Goal: Task Accomplishment & Management: Manage account settings

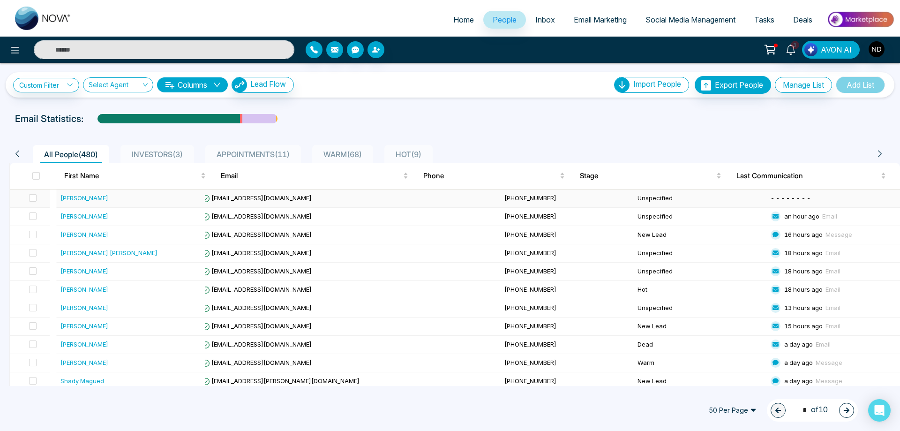
click at [82, 196] on div "[PERSON_NAME]" at bounding box center [84, 197] width 48 height 9
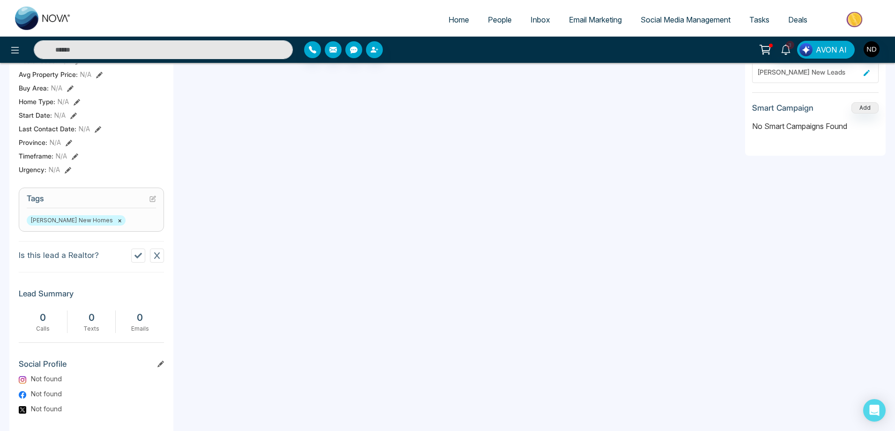
scroll to position [281, 0]
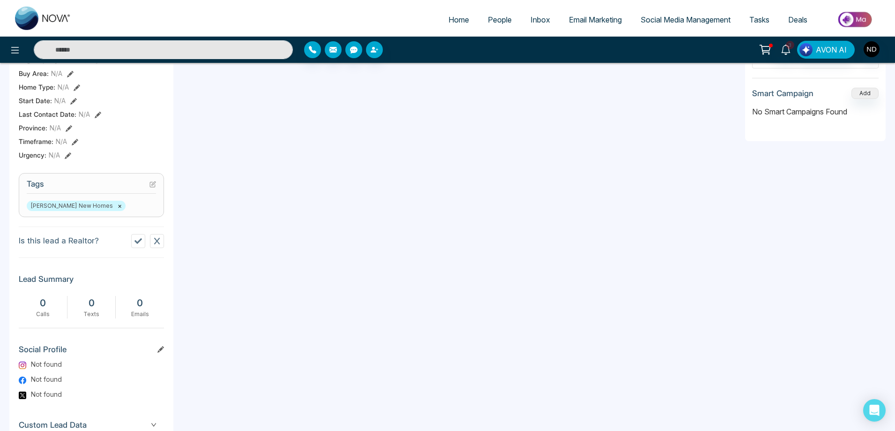
click at [138, 245] on icon at bounding box center [137, 240] width 7 height 7
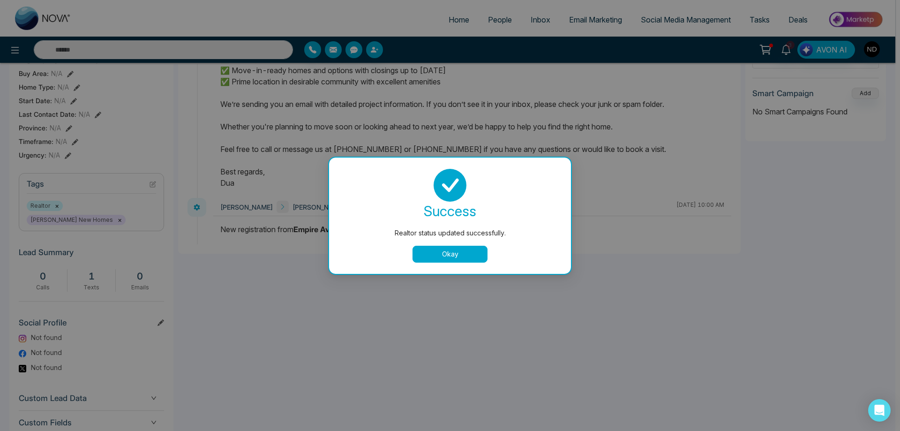
click at [467, 251] on button "Okay" at bounding box center [449, 253] width 75 height 17
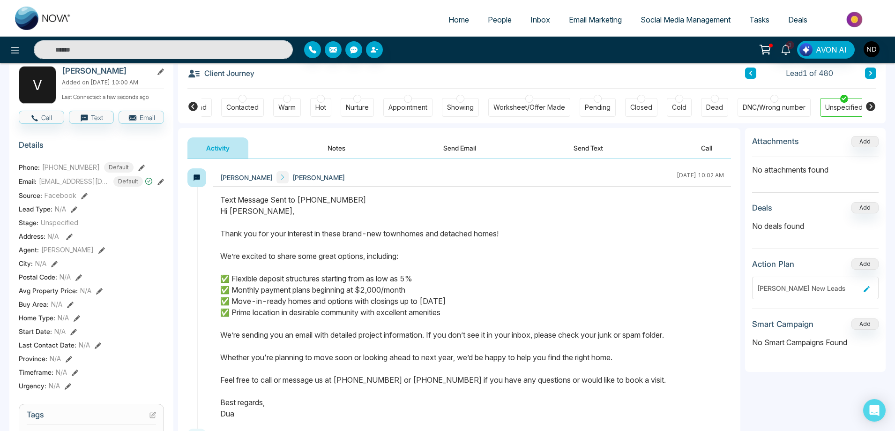
scroll to position [0, 0]
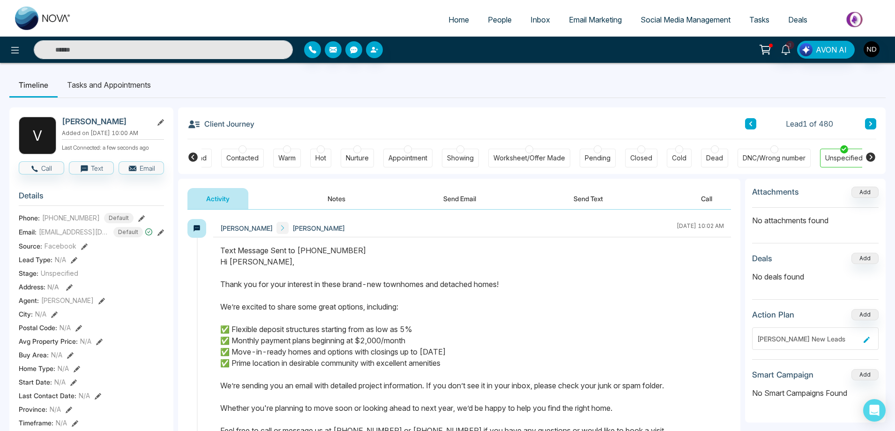
click at [773, 150] on div at bounding box center [774, 149] width 8 height 8
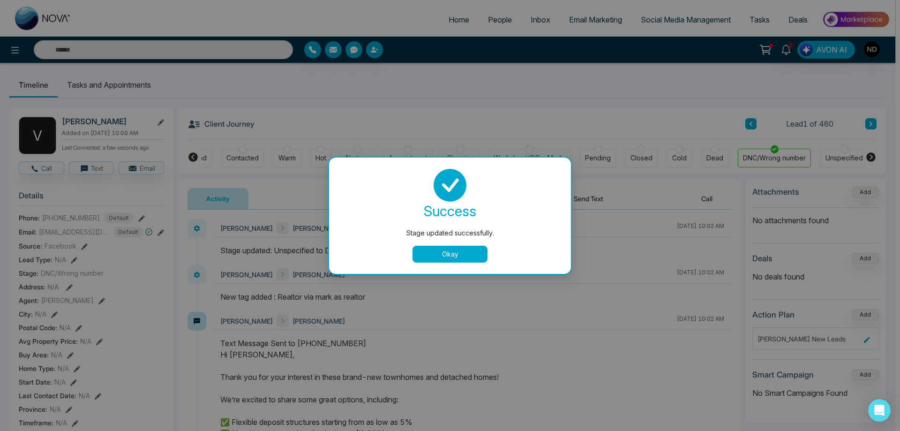
click at [439, 252] on button "Okay" at bounding box center [449, 253] width 75 height 17
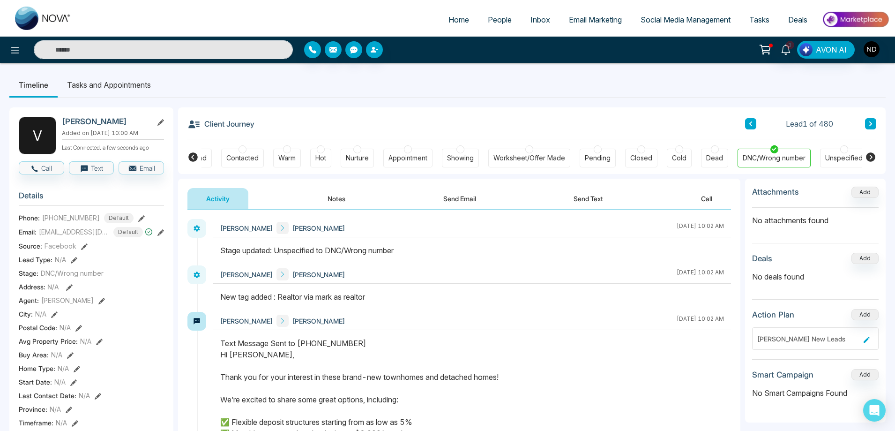
click at [506, 101] on div "V [PERSON_NAME] Added on [DATE] 10:00 AM Last Connected: a few seconds ago Call…" at bounding box center [447, 431] width 876 height 667
click at [340, 197] on button "Notes" at bounding box center [336, 198] width 55 height 21
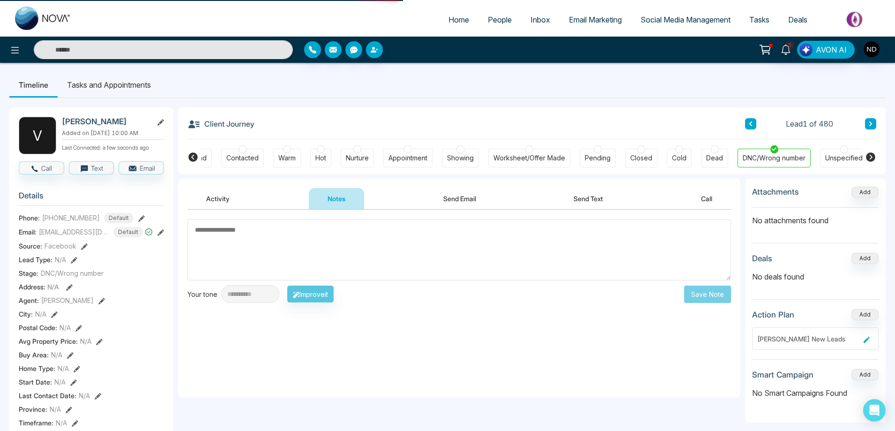
click at [350, 247] on textarea at bounding box center [458, 249] width 543 height 61
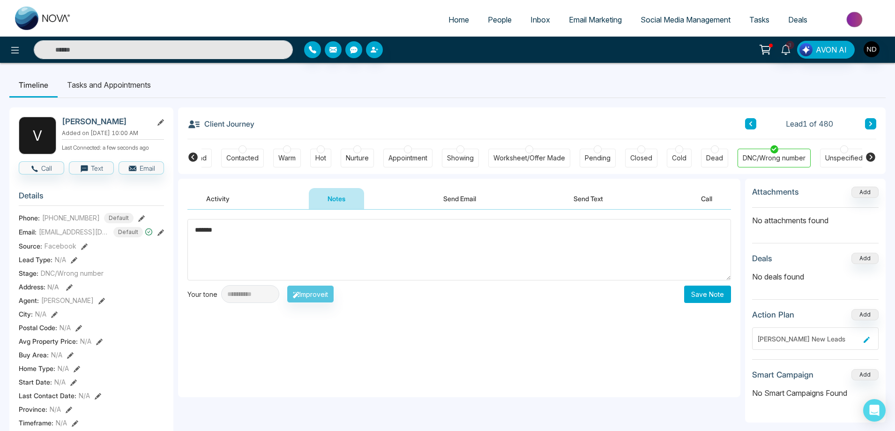
type textarea "*******"
click at [690, 296] on button "Save Note" at bounding box center [707, 293] width 47 height 17
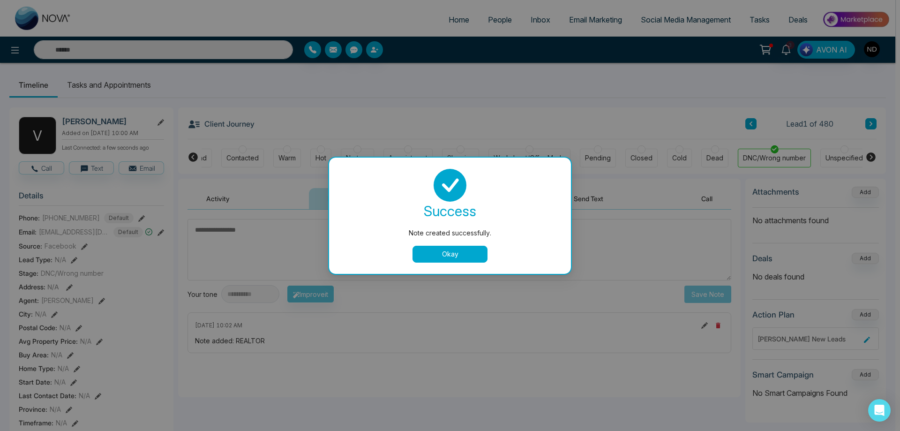
click at [468, 262] on button "Okay" at bounding box center [449, 253] width 75 height 17
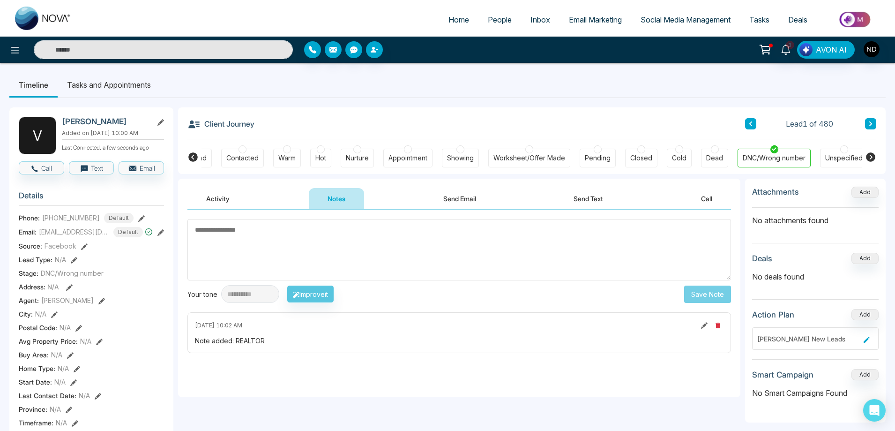
click at [872, 124] on icon at bounding box center [870, 124] width 5 height 6
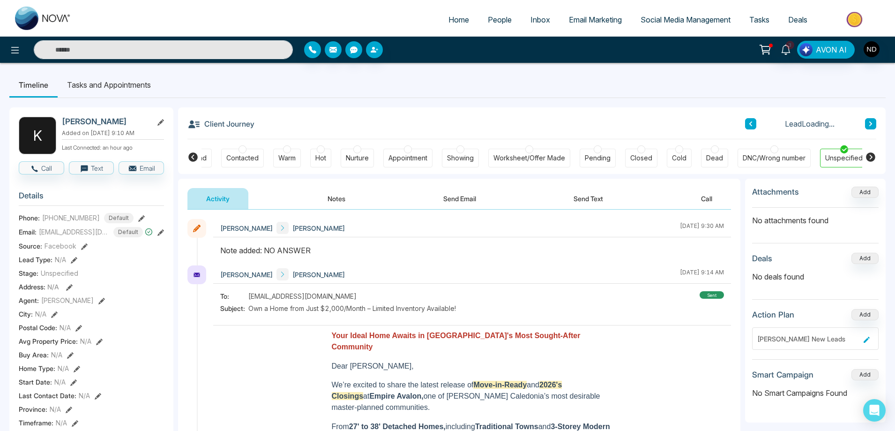
click at [191, 158] on icon at bounding box center [192, 156] width 9 height 9
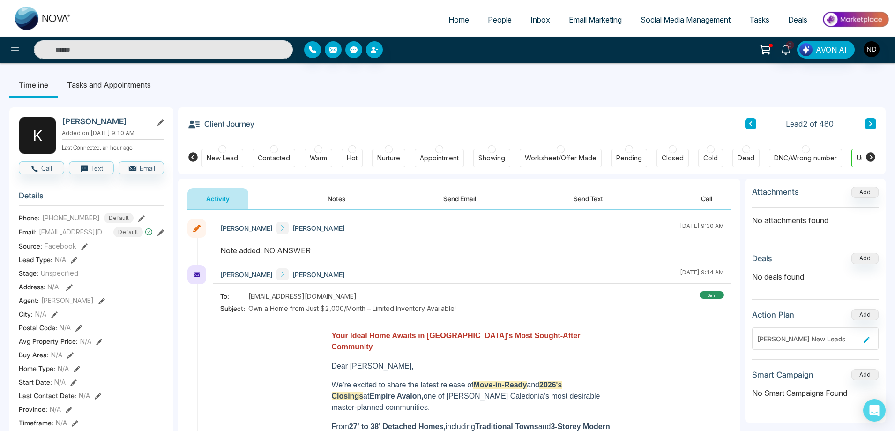
click at [221, 156] on div "New Lead" at bounding box center [222, 157] width 31 height 9
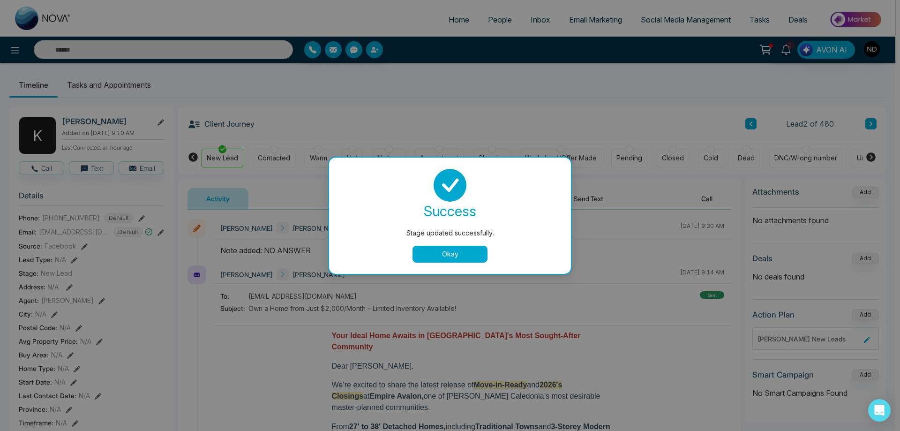
click at [445, 250] on button "Okay" at bounding box center [449, 253] width 75 height 17
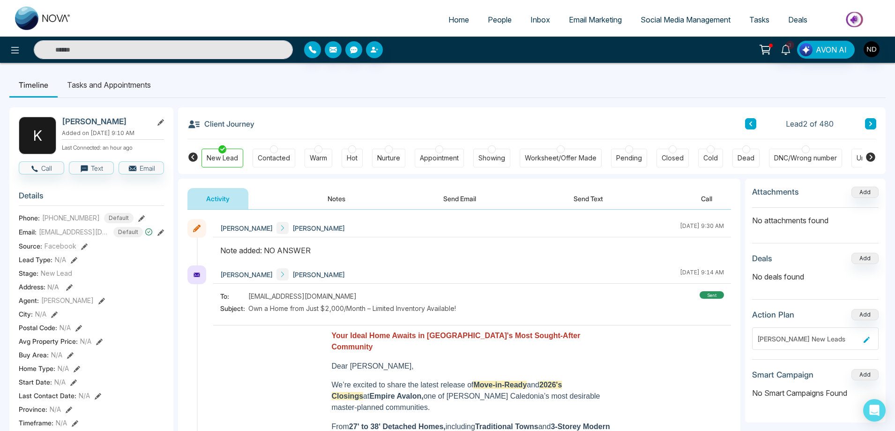
click at [870, 124] on icon at bounding box center [870, 124] width 5 height 6
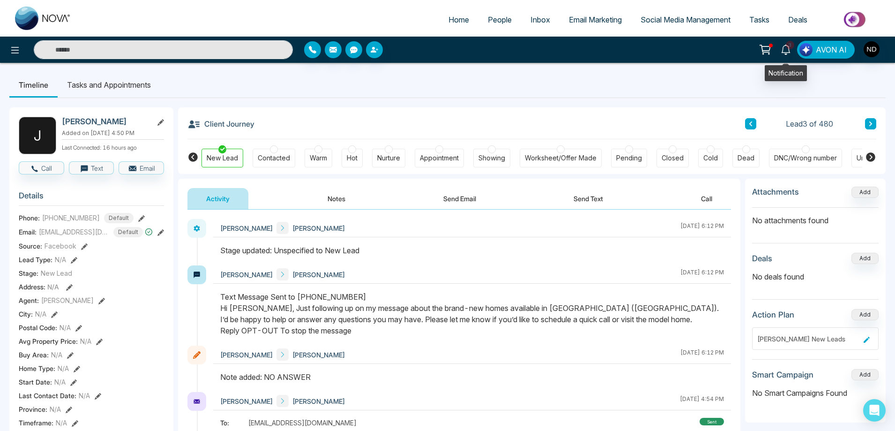
click at [786, 52] on icon at bounding box center [785, 50] width 9 height 10
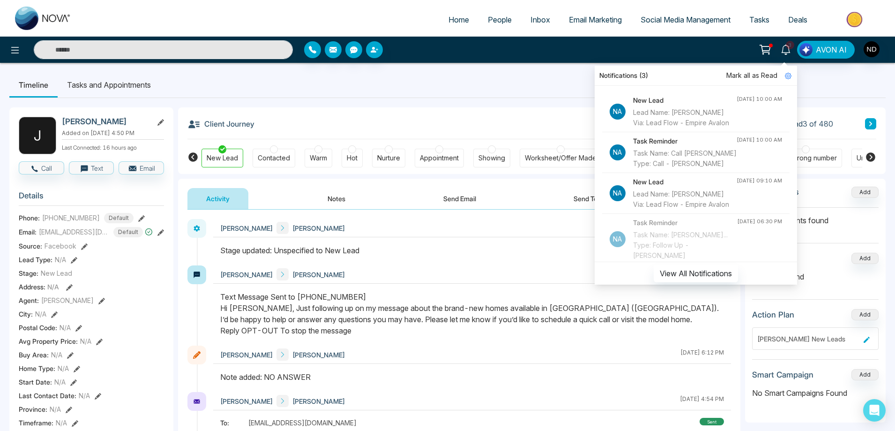
click at [668, 167] on div "Task Name: Call [PERSON_NAME] Type: Call - [PERSON_NAME]" at bounding box center [685, 158] width 104 height 21
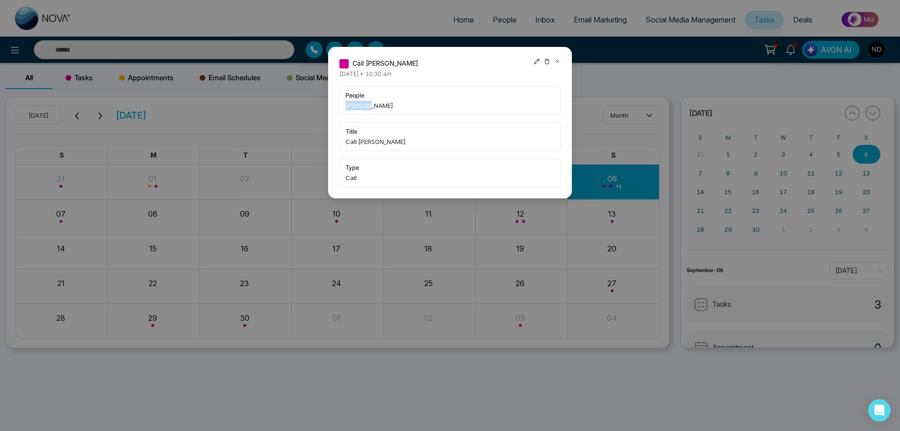
drag, startPoint x: 346, startPoint y: 106, endPoint x: 373, endPoint y: 106, distance: 27.2
click at [373, 106] on span "[PERSON_NAME]" at bounding box center [449, 105] width 209 height 9
copy span "[PERSON_NAME]"
click at [554, 59] on icon at bounding box center [557, 61] width 7 height 7
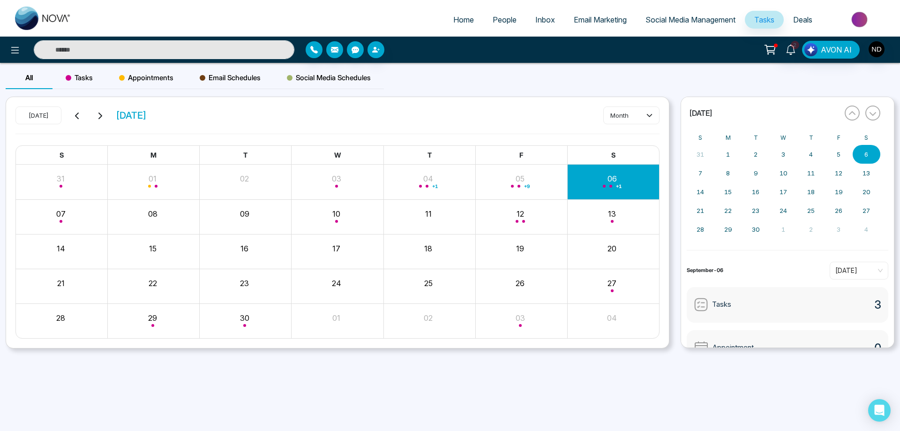
click at [194, 48] on input "text" at bounding box center [164, 49] width 260 height 19
paste input "*******"
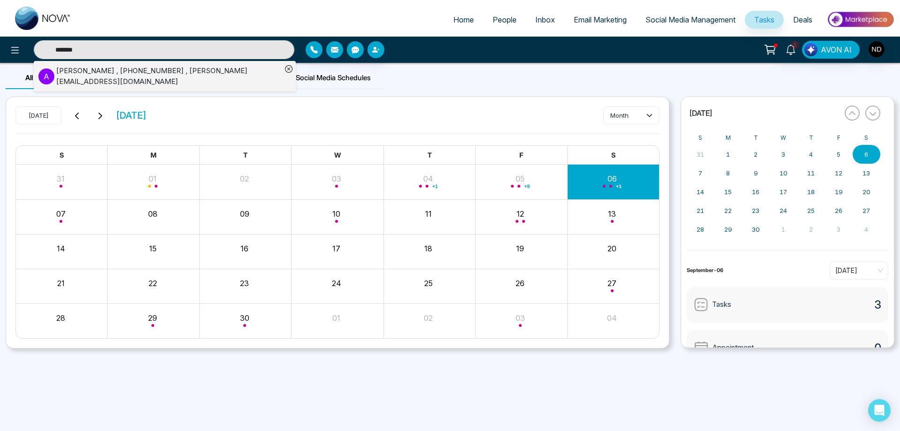
type input "*******"
click at [168, 70] on div "[PERSON_NAME] , [PHONE_NUMBER] , [PERSON_NAME][EMAIL_ADDRESS][DOMAIN_NAME]" at bounding box center [168, 76] width 225 height 21
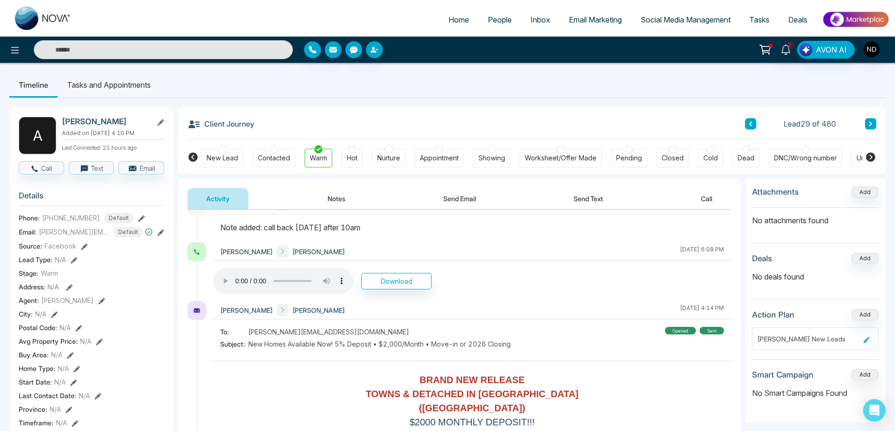
scroll to position [422, 0]
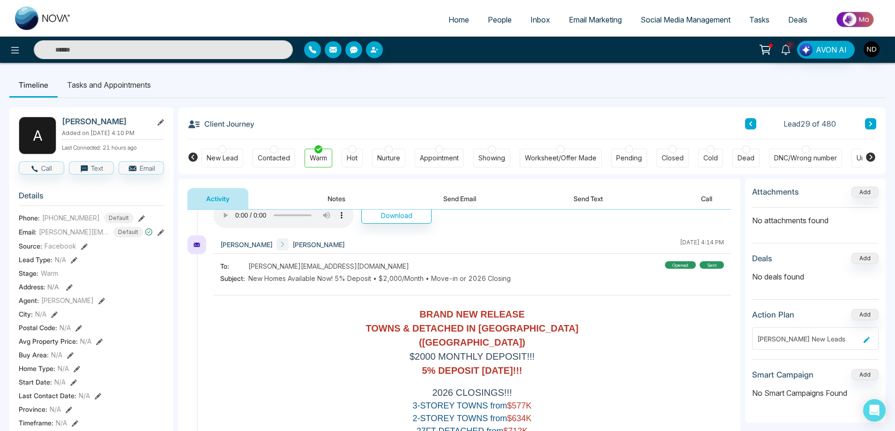
click at [335, 199] on button "Notes" at bounding box center [336, 198] width 55 height 21
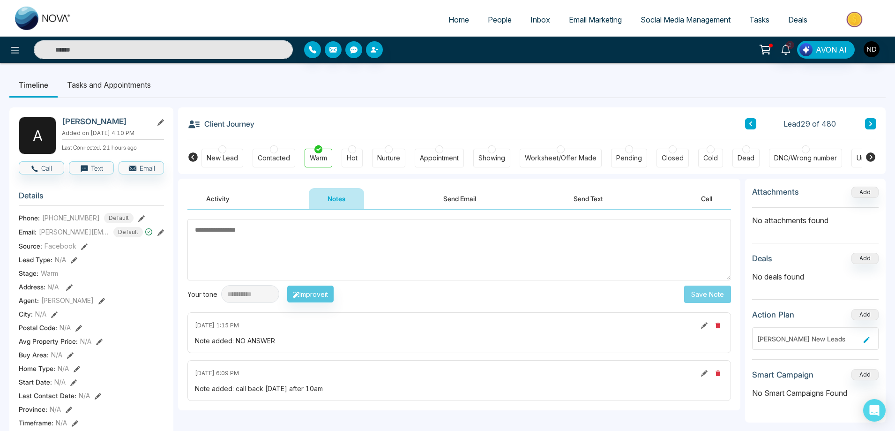
click at [592, 196] on button "Send Text" at bounding box center [588, 198] width 67 height 21
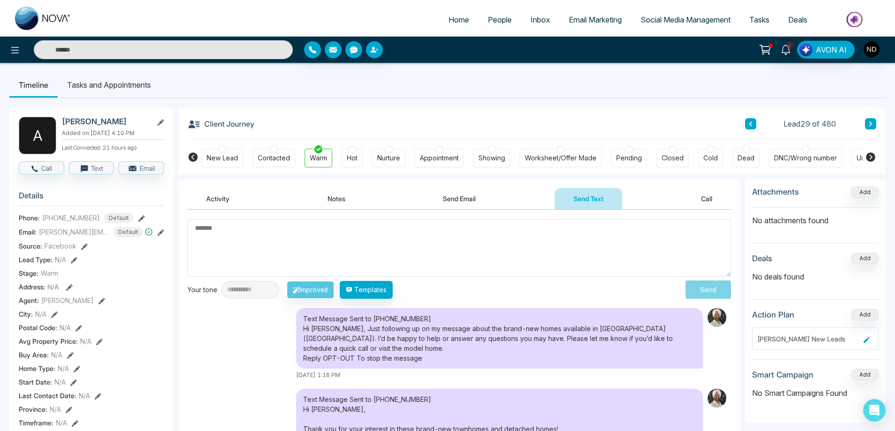
click at [705, 200] on button "Call" at bounding box center [706, 198] width 49 height 21
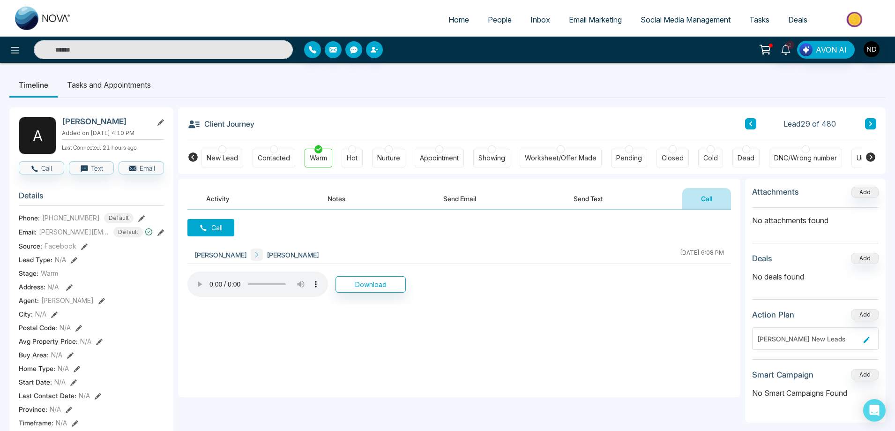
click at [334, 200] on button "Notes" at bounding box center [336, 198] width 55 height 21
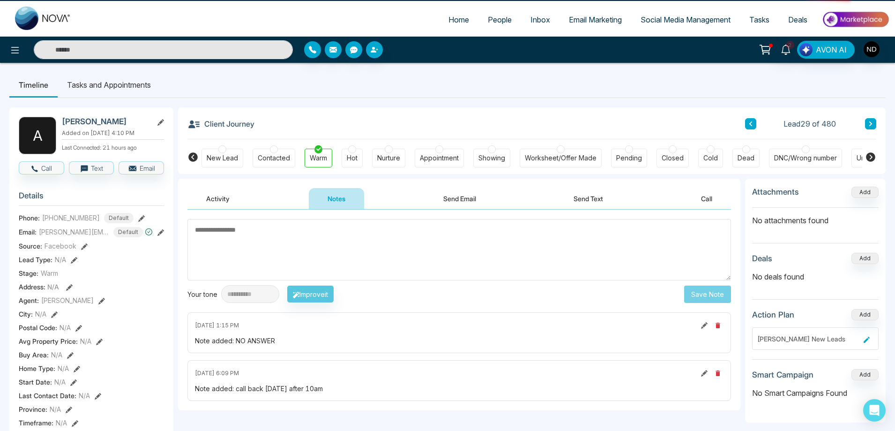
click at [327, 246] on textarea at bounding box center [458, 249] width 543 height 61
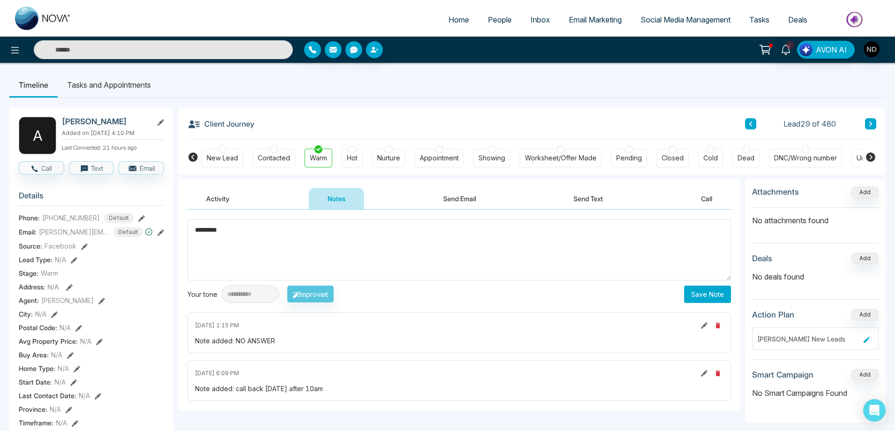
type textarea "*********"
click at [711, 295] on button "Save Note" at bounding box center [707, 293] width 47 height 17
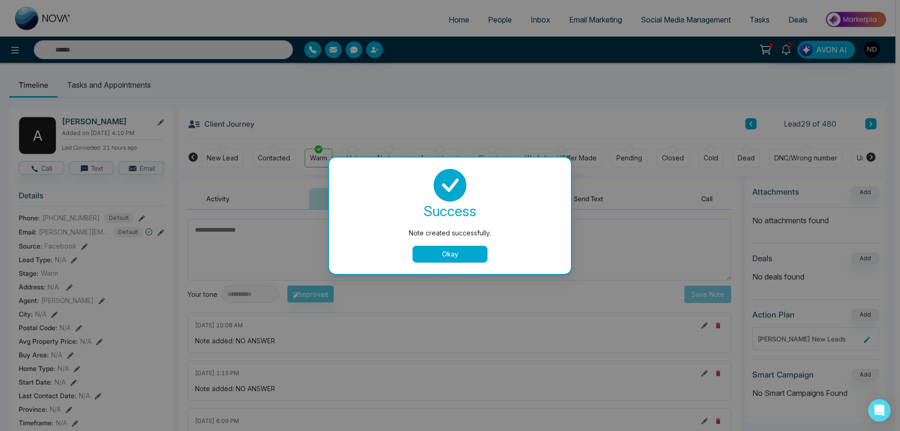
click at [452, 256] on button "Okay" at bounding box center [449, 253] width 75 height 17
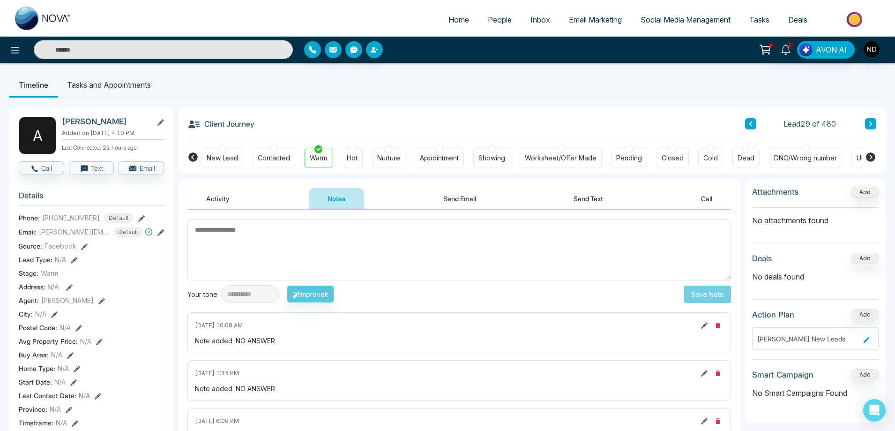
click at [270, 244] on textarea at bounding box center [458, 249] width 543 height 61
click at [433, 259] on textarea "To enrich screen reader interactions, please activate Accessibility in Grammarl…" at bounding box center [458, 249] width 543 height 61
click at [167, 53] on input "text" at bounding box center [163, 49] width 259 height 19
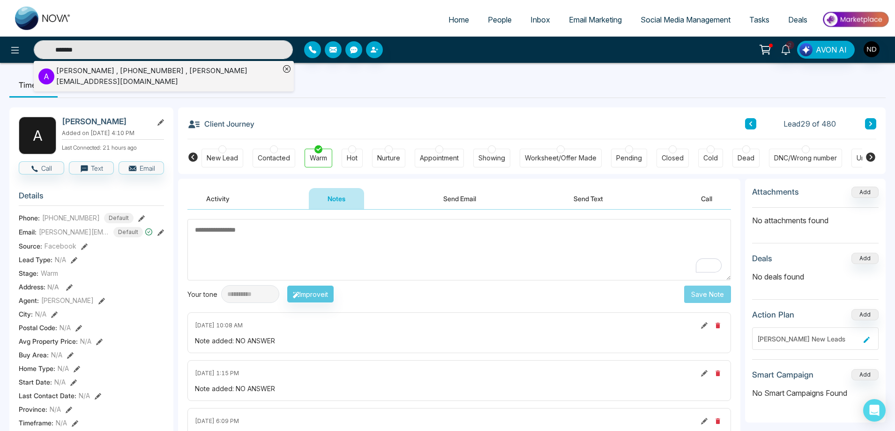
type input "*******"
